Goal: Check status: Check status

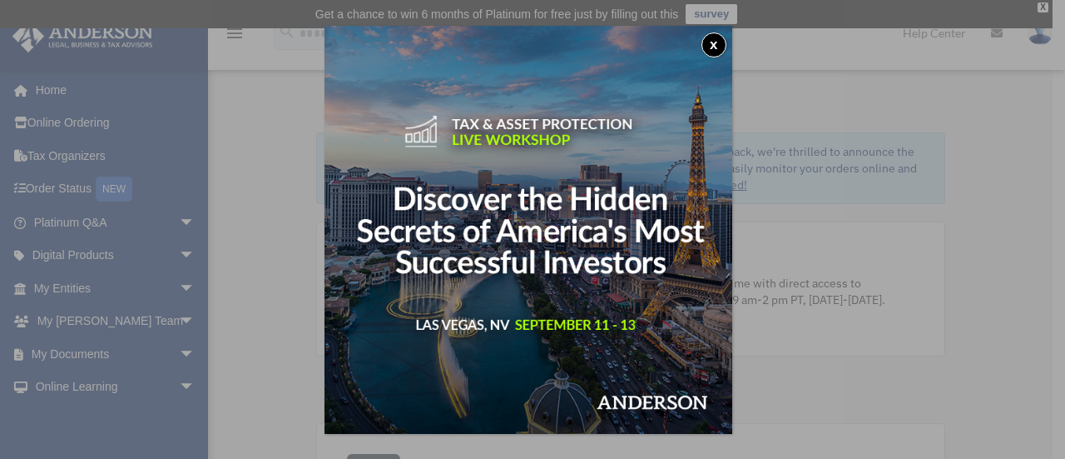
click at [714, 37] on button "x" at bounding box center [714, 44] width 25 height 25
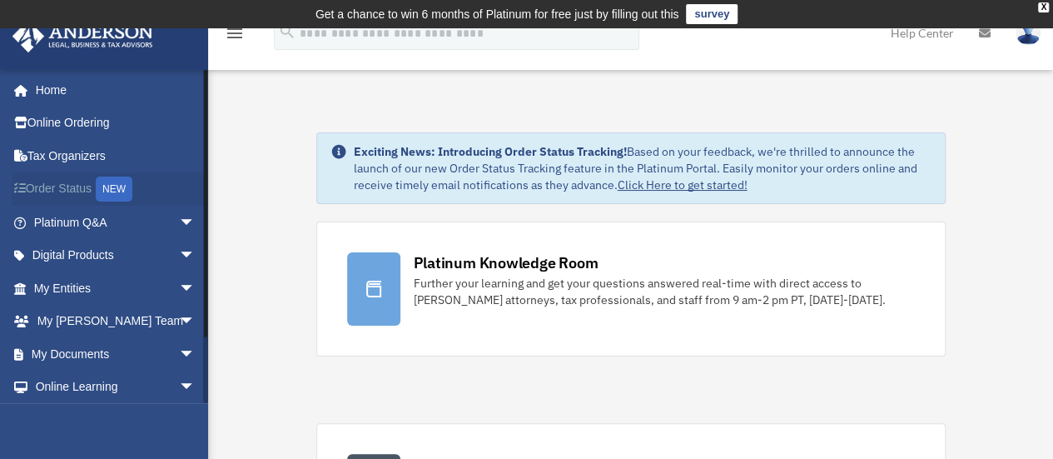
click at [97, 189] on link "Order Status NEW" at bounding box center [116, 189] width 209 height 34
click at [179, 317] on span "arrow_drop_down" at bounding box center [195, 322] width 33 height 34
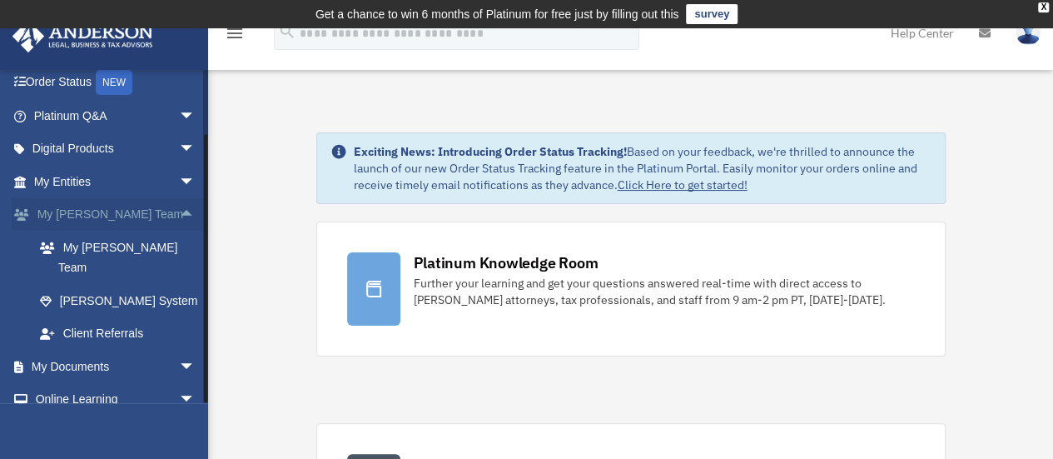
scroll to position [166, 0]
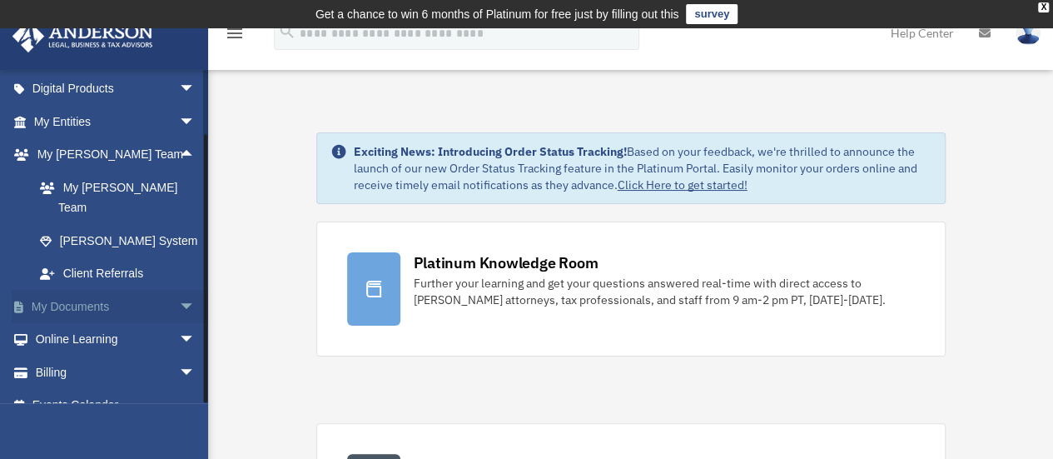
click at [179, 292] on span "arrow_drop_down" at bounding box center [195, 307] width 33 height 34
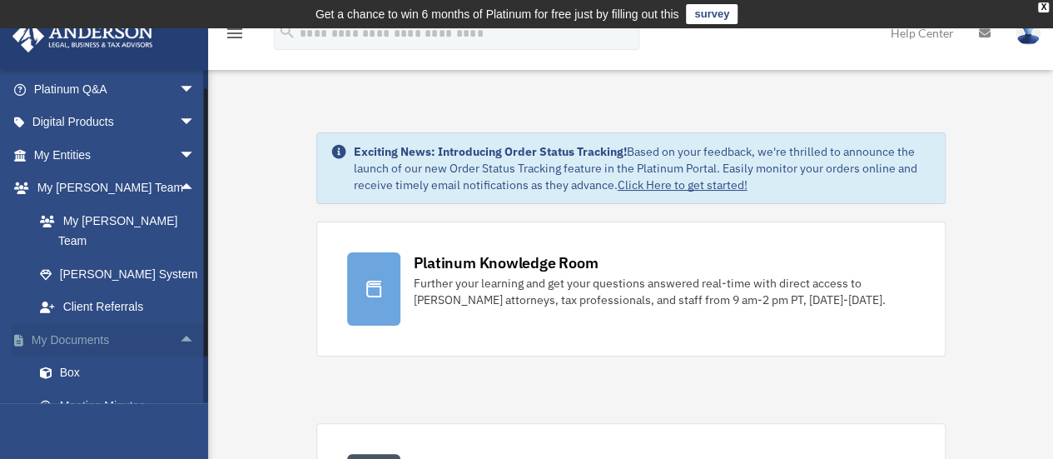
scroll to position [50, 0]
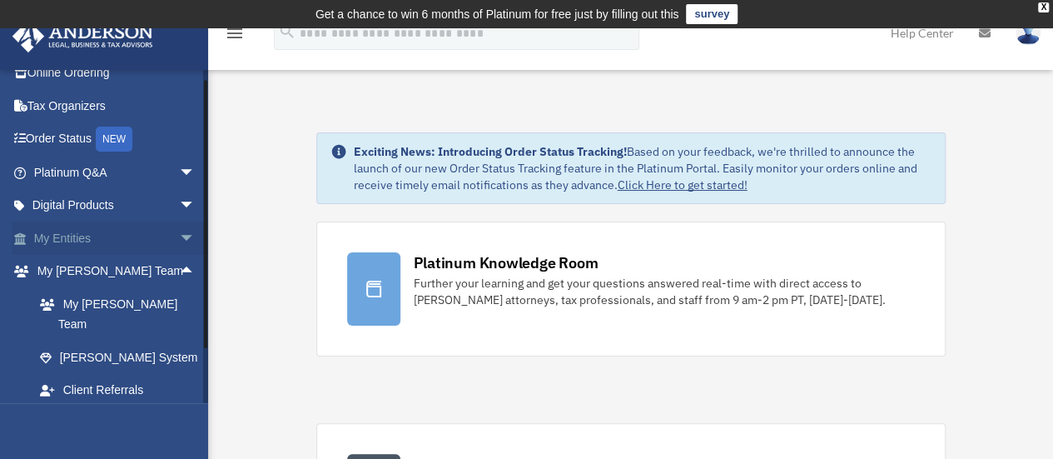
click at [179, 236] on span "arrow_drop_down" at bounding box center [195, 238] width 33 height 34
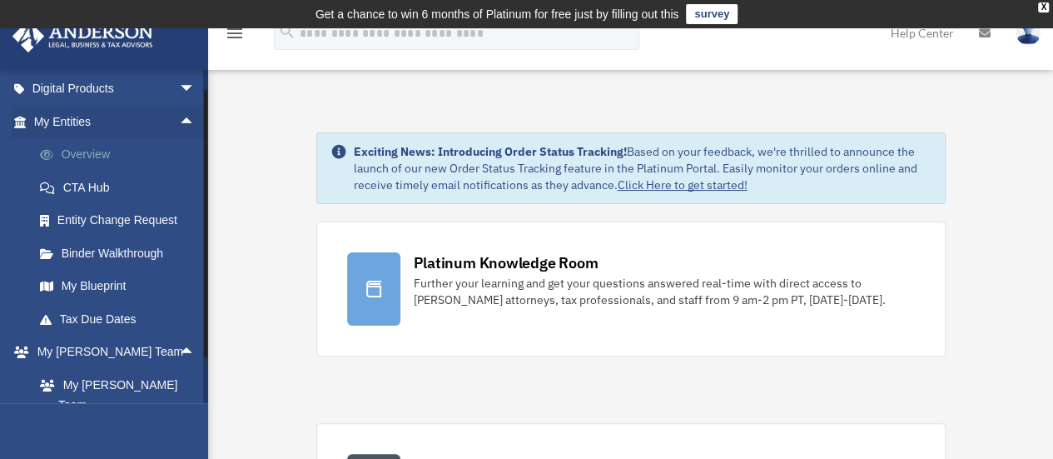
scroll to position [83, 0]
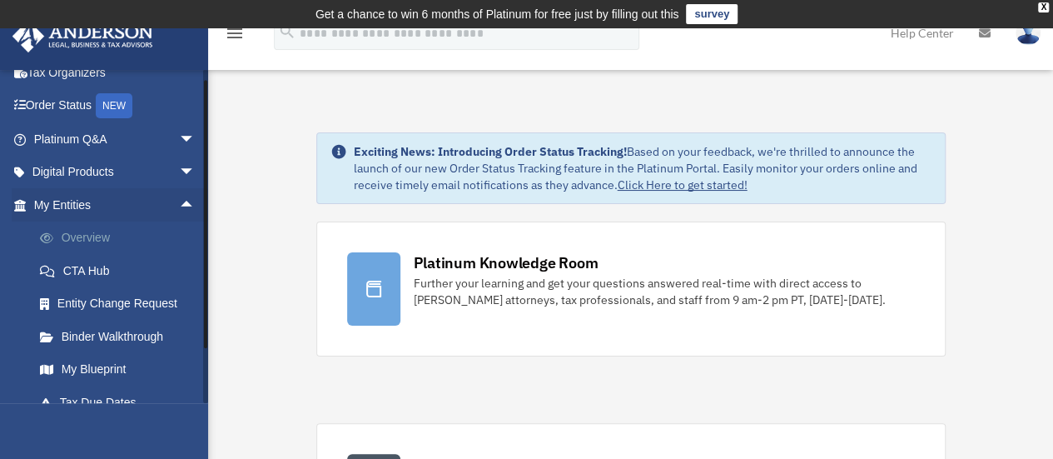
click at [97, 236] on link "Overview" at bounding box center [121, 237] width 197 height 33
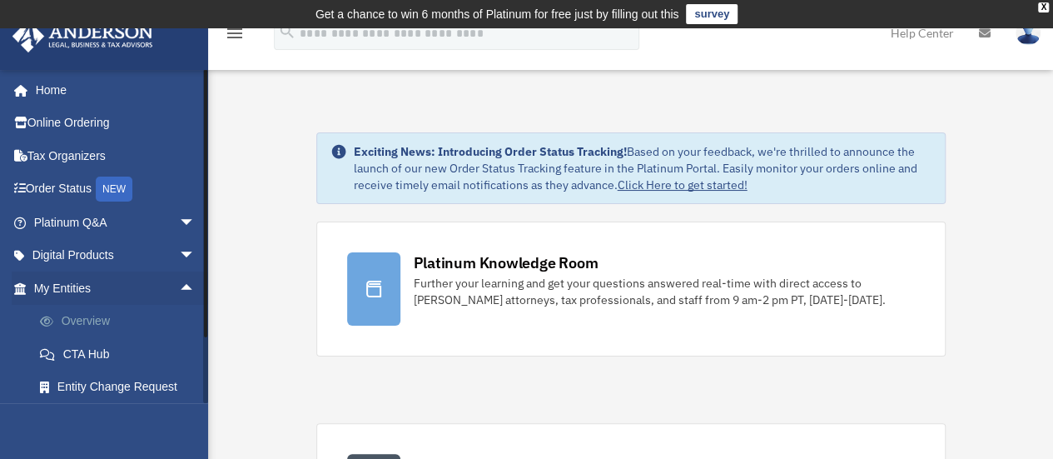
click at [117, 317] on link "Overview" at bounding box center [121, 321] width 197 height 33
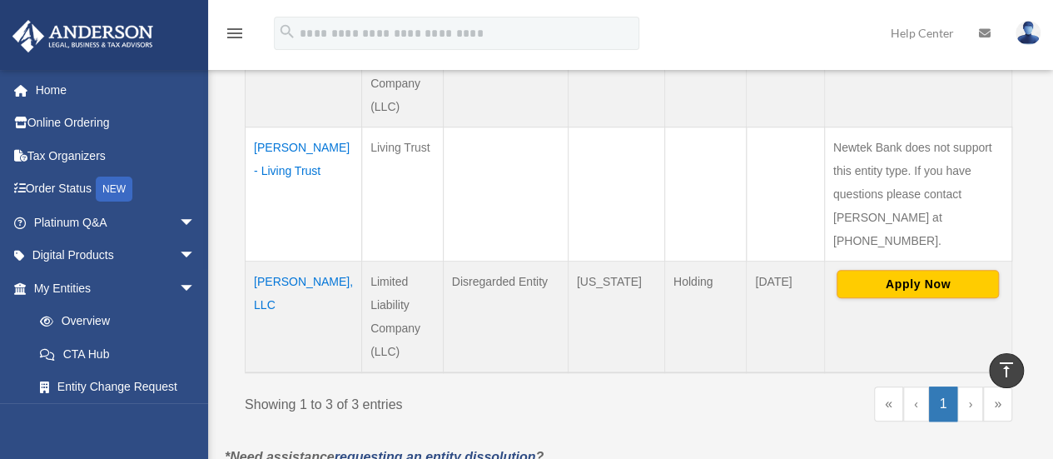
scroll to position [499, 0]
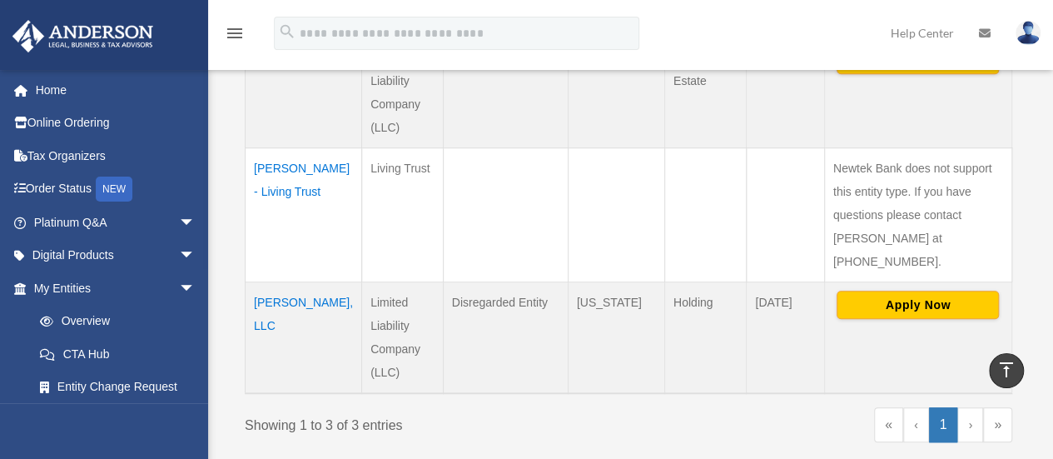
click at [288, 167] on td "[PERSON_NAME] - Living Trust" at bounding box center [304, 214] width 117 height 134
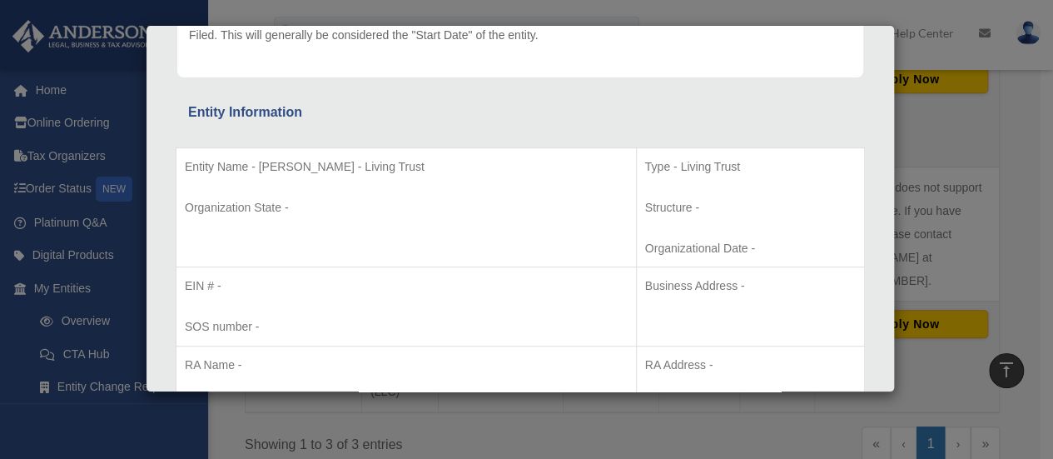
scroll to position [0, 0]
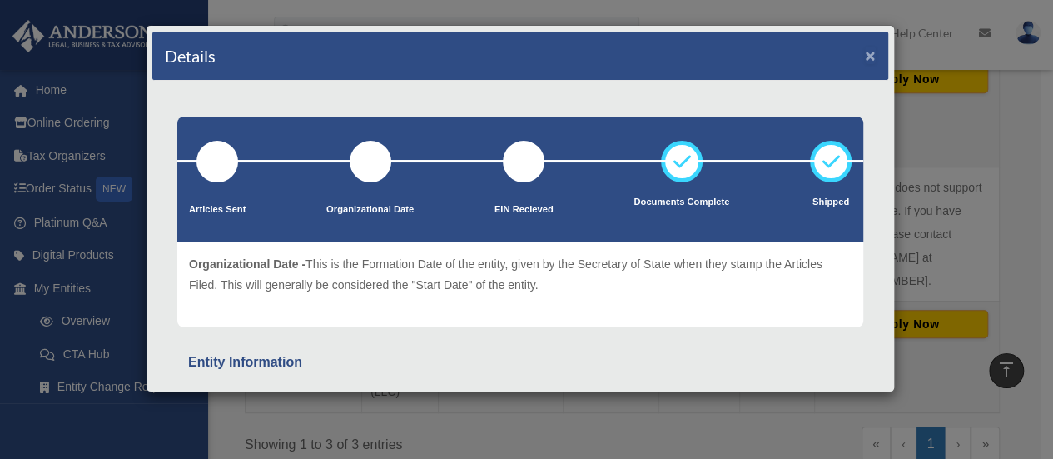
click at [865, 60] on button "×" at bounding box center [870, 55] width 11 height 17
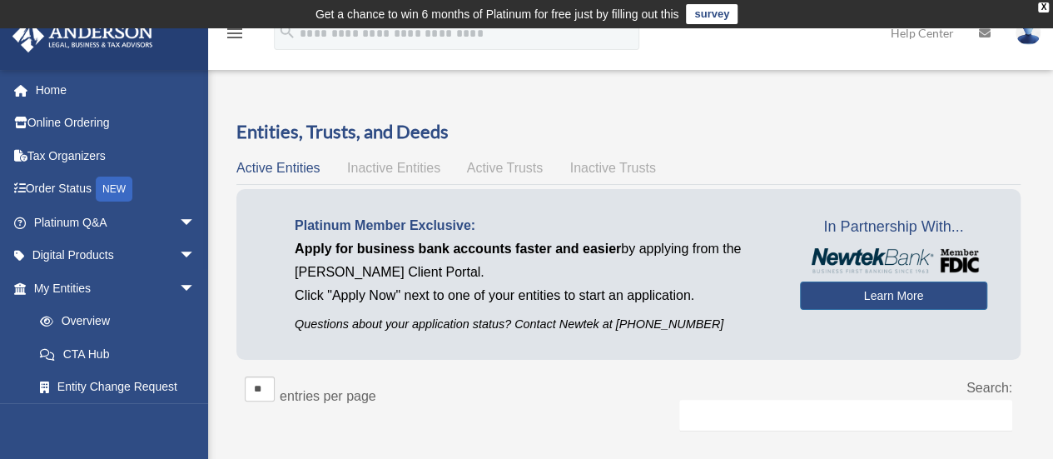
click at [525, 170] on span "Active Trusts" at bounding box center [505, 168] width 77 height 14
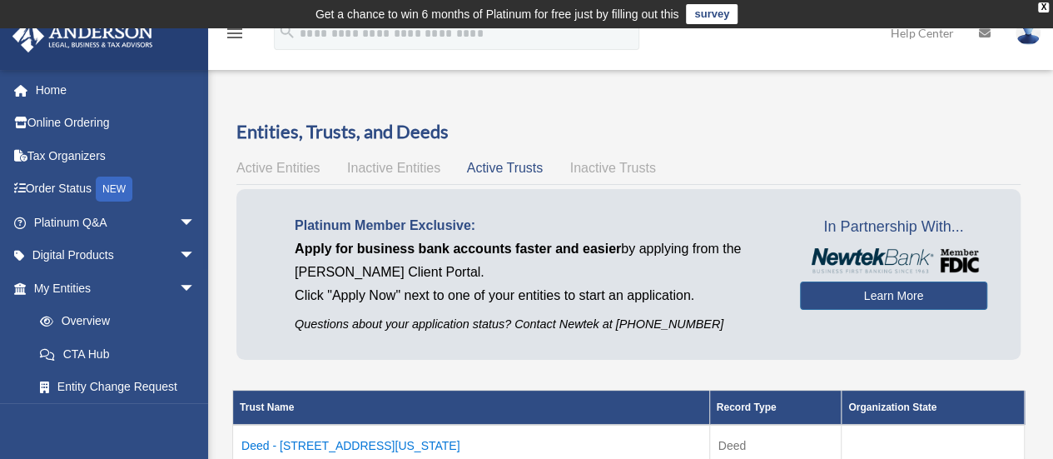
scroll to position [83, 0]
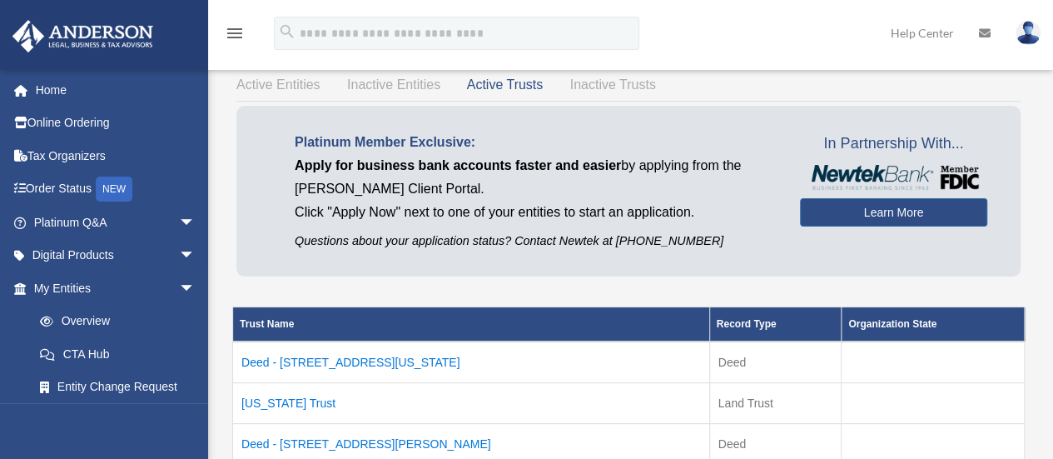
click at [280, 89] on span "Active Entities" at bounding box center [277, 84] width 83 height 14
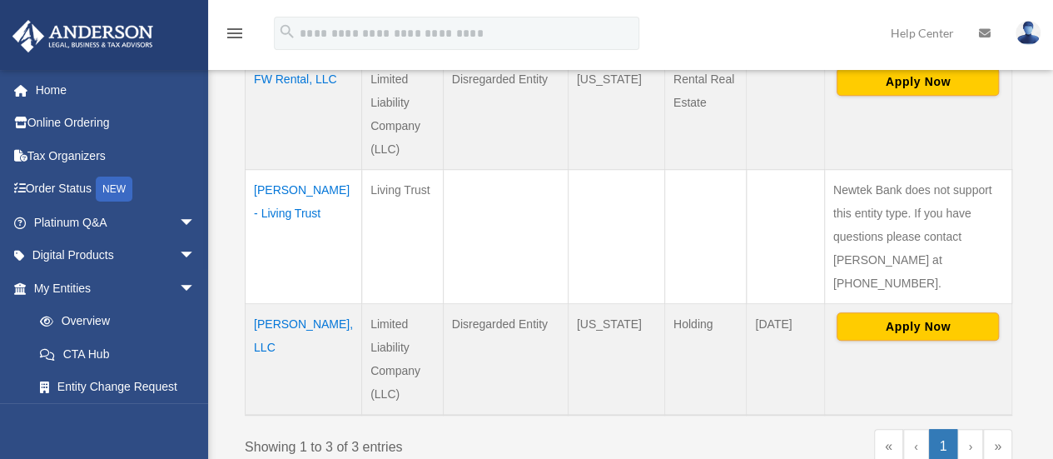
scroll to position [499, 0]
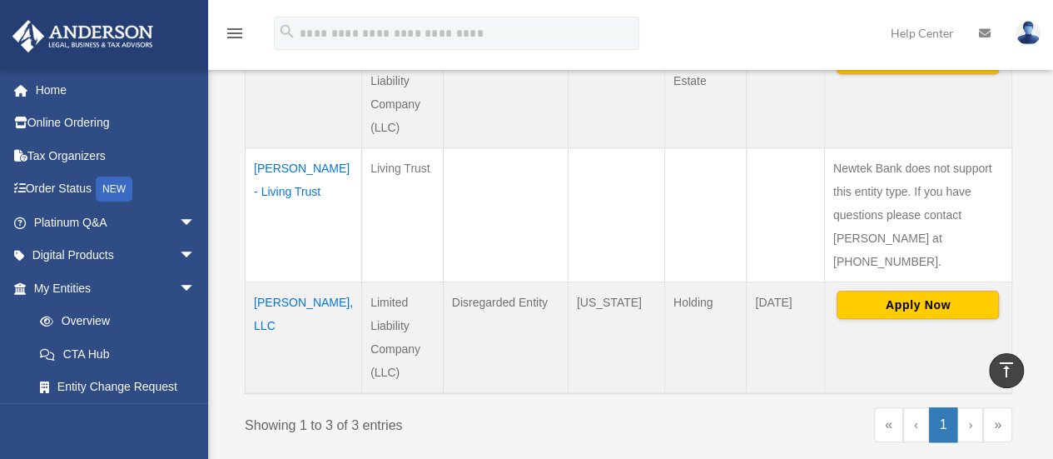
click at [281, 169] on td "[PERSON_NAME] - Living Trust" at bounding box center [304, 214] width 117 height 134
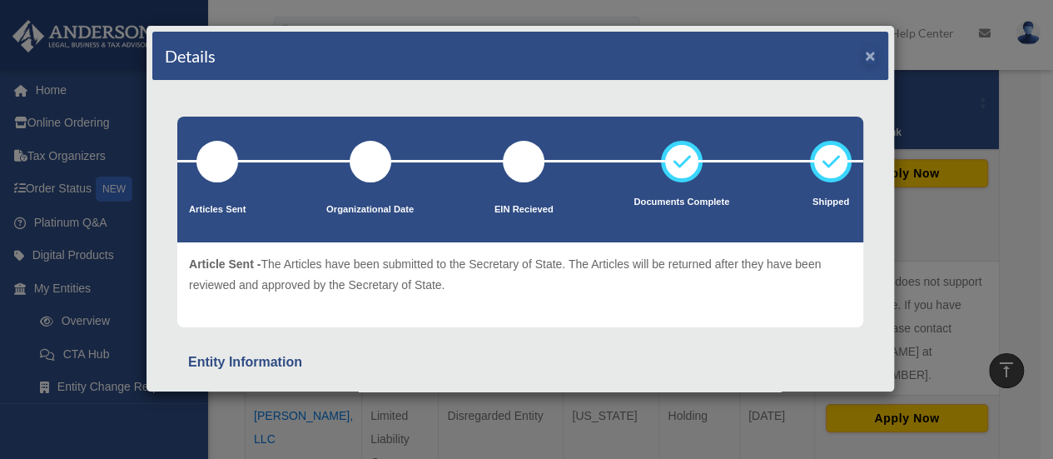
scroll to position [333, 0]
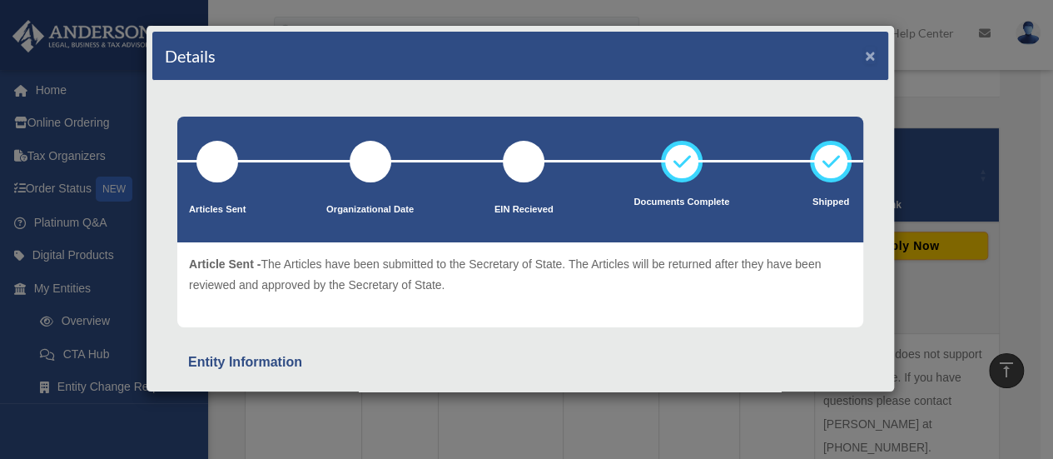
click at [865, 52] on button "×" at bounding box center [870, 55] width 11 height 17
